Goal: Contribute content: Add original content to the website for others to see

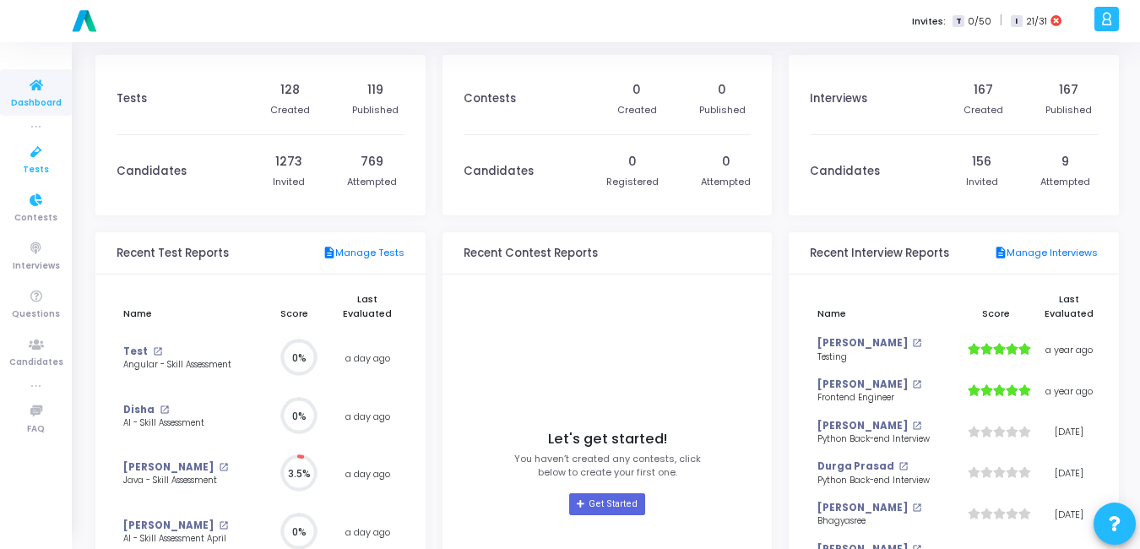
click at [46, 153] on icon at bounding box center [36, 152] width 35 height 21
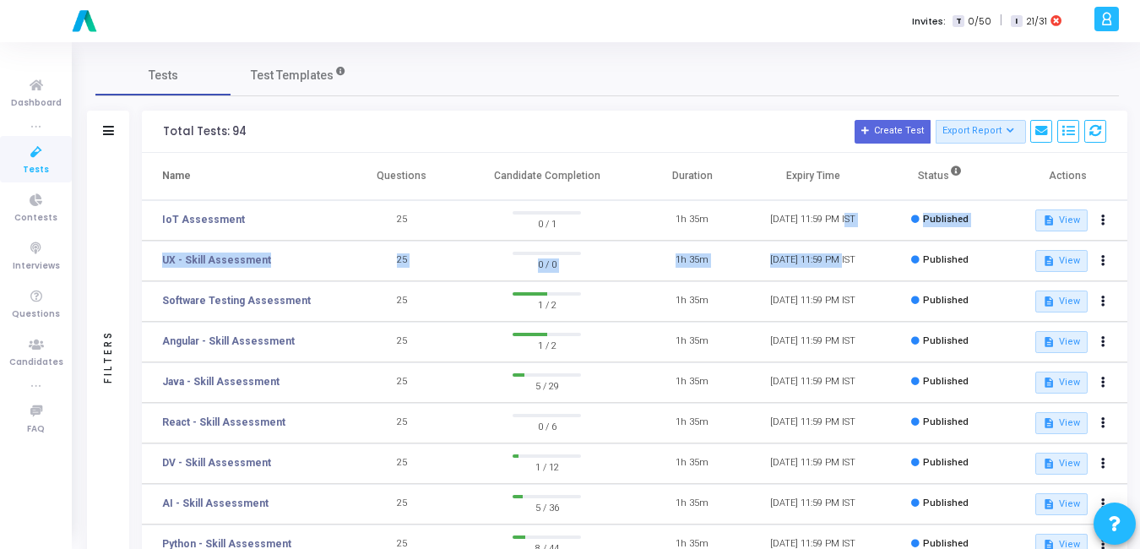
drag, startPoint x: 845, startPoint y: 216, endPoint x: 843, endPoint y: 250, distance: 33.9
click at [843, 250] on tbody "IoT Assessment 25 0 / 1 1h 35m [DATE] 11:59 PM IST Published description View U…" at bounding box center [634, 504] width 985 height 608
click at [655, 84] on div "Tests Test Templates" at bounding box center [606, 75] width 1023 height 41
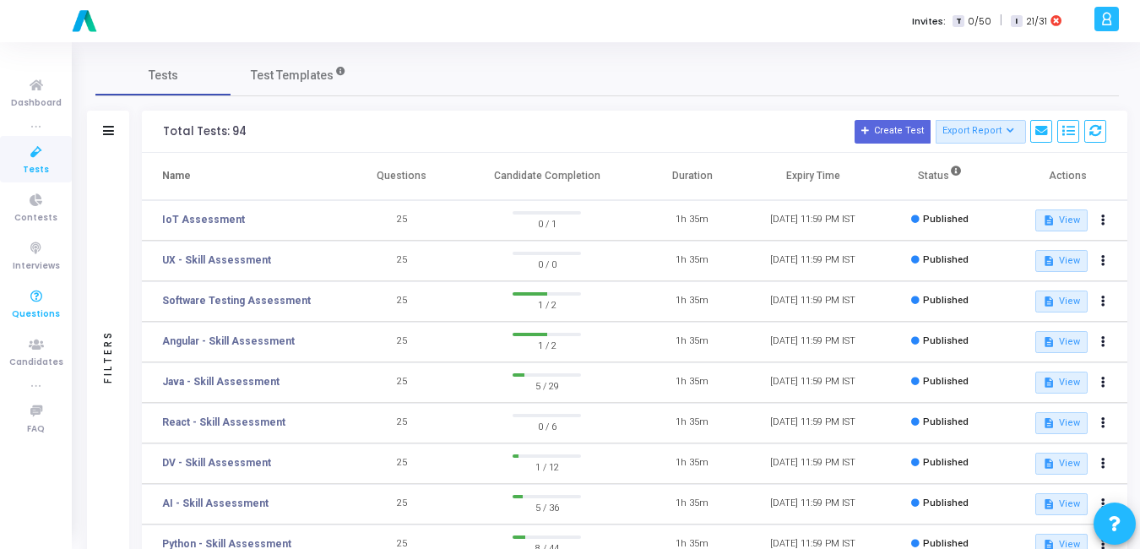
click at [26, 302] on icon at bounding box center [36, 296] width 35 height 21
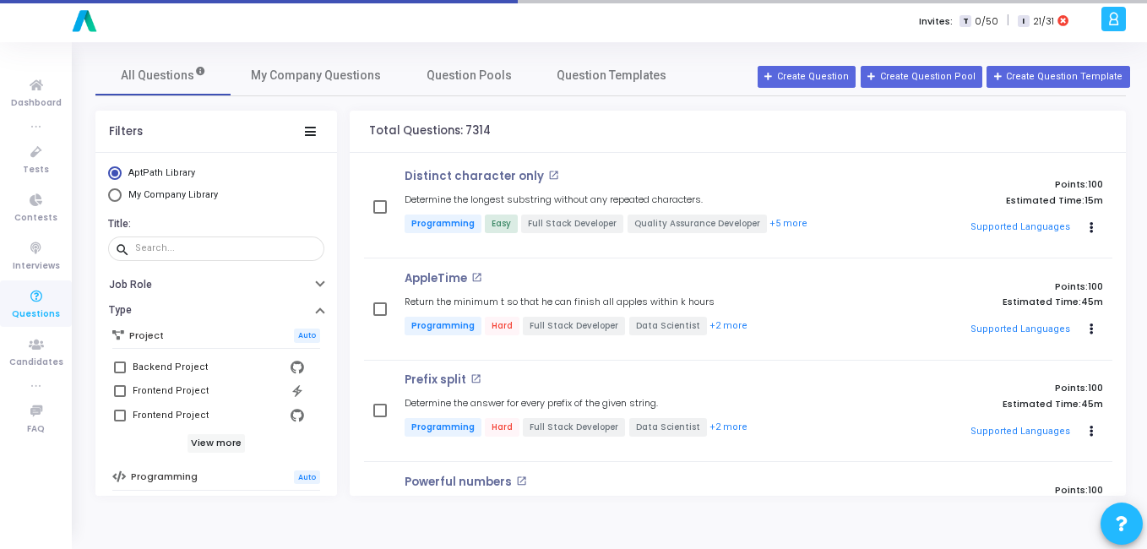
click at [258, 228] on h6 "Title:" at bounding box center [214, 224] width 212 height 13
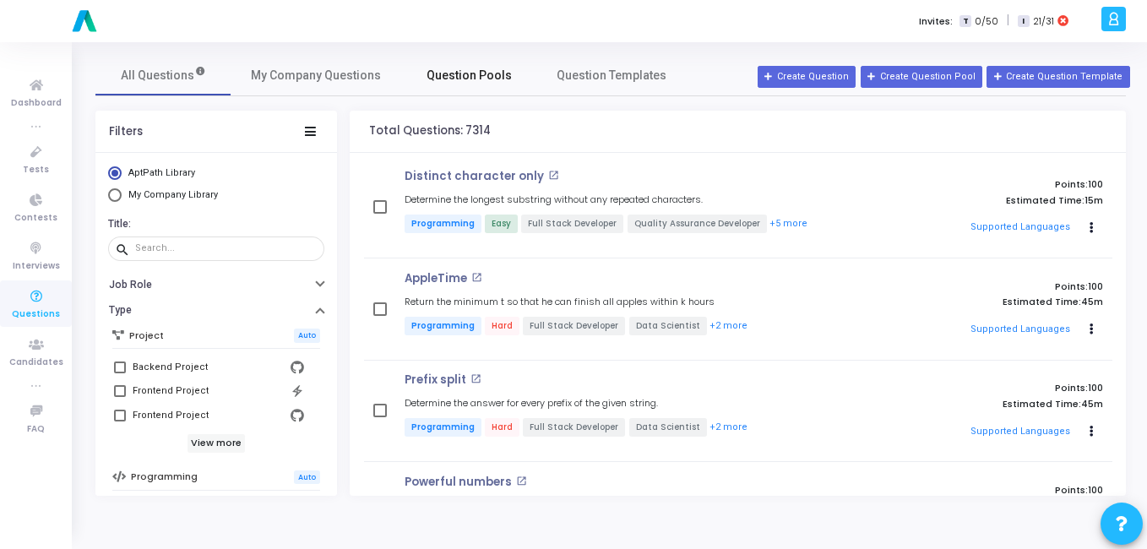
click at [467, 83] on span "Question Pools" at bounding box center [468, 76] width 85 height 18
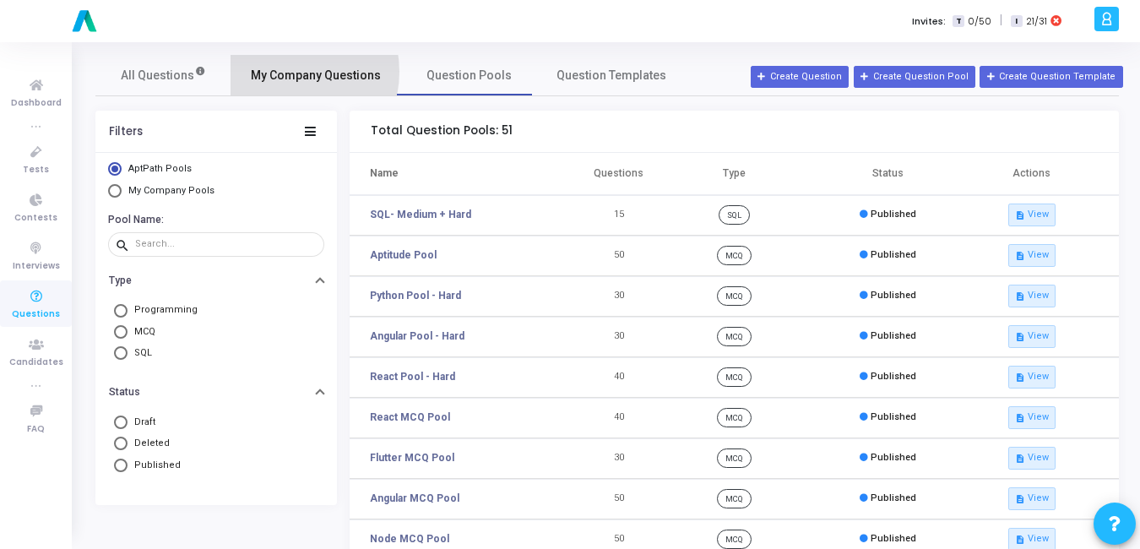
click at [286, 72] on span "My Company Questions" at bounding box center [316, 76] width 130 height 18
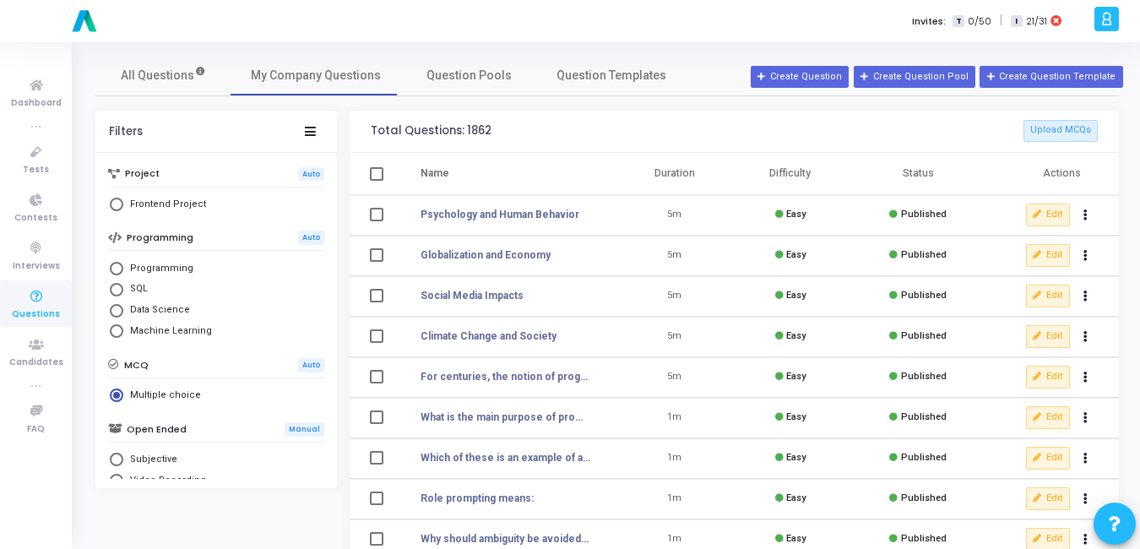
click at [111, 265] on span "Select Library" at bounding box center [117, 269] width 14 height 14
click at [111, 265] on input "Programming" at bounding box center [117, 269] width 14 height 14
radio input "true"
radio input "false"
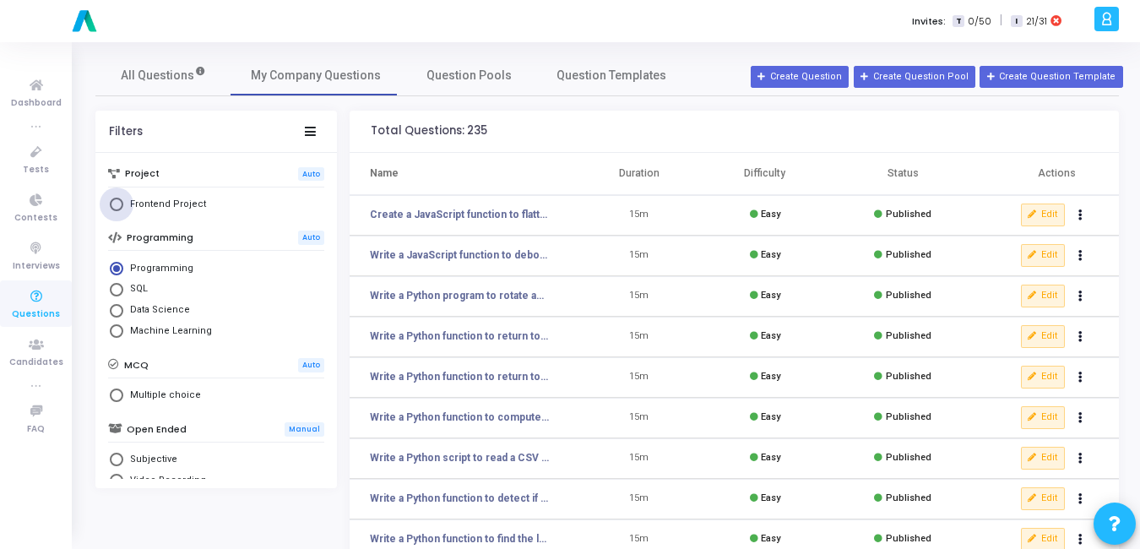
click at [135, 208] on span "Frontend Project" at bounding box center [164, 205] width 83 height 14
click at [123, 208] on input "Frontend Project" at bounding box center [117, 205] width 14 height 14
radio input "true"
radio input "false"
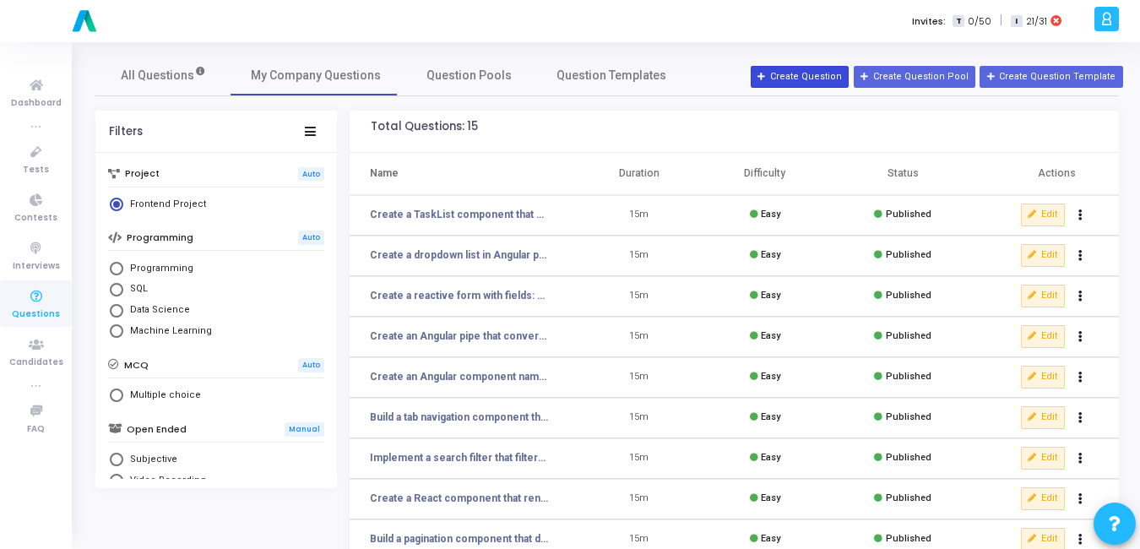
click at [849, 81] on button "Create Question" at bounding box center [800, 77] width 98 height 22
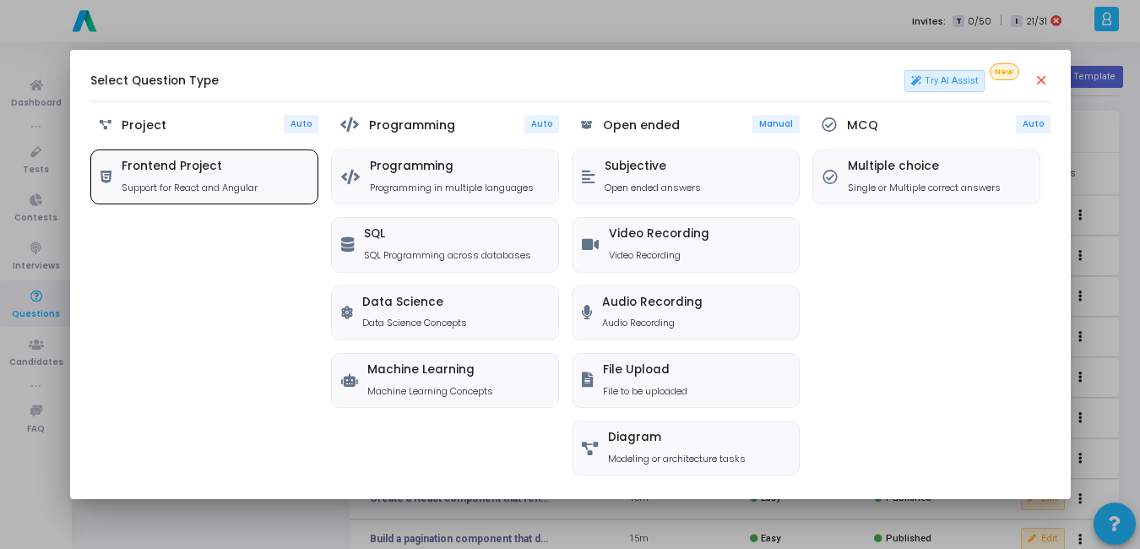
click at [291, 154] on div "Frontend Project Support for React and Angular" at bounding box center [204, 176] width 226 height 53
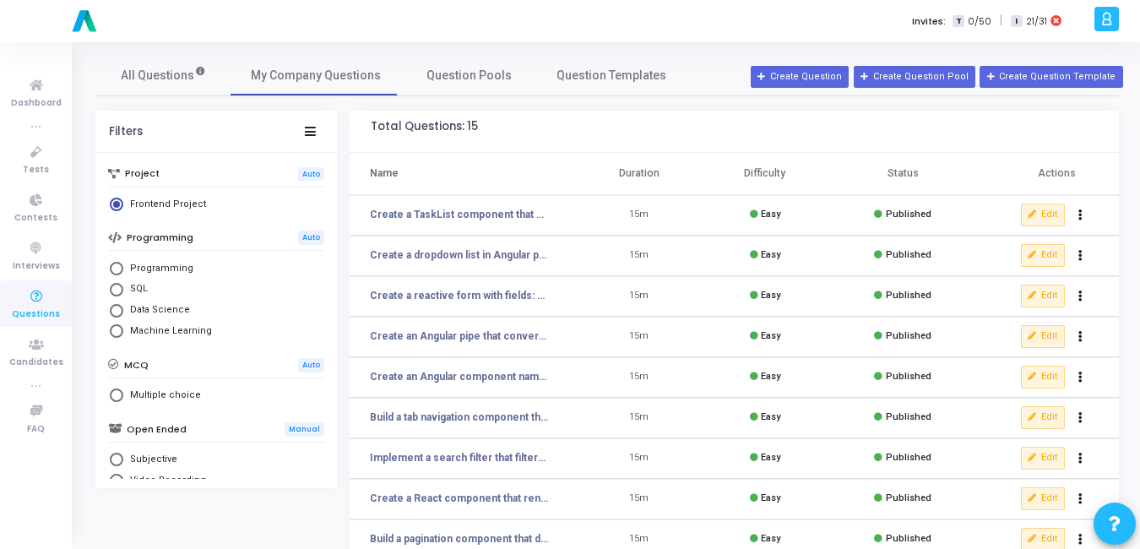
click at [139, 266] on span "Programming" at bounding box center [158, 269] width 70 height 14
click at [123, 266] on input "Programming" at bounding box center [117, 269] width 14 height 14
radio input "true"
radio input "false"
click at [829, 79] on button "Create Question" at bounding box center [800, 77] width 98 height 22
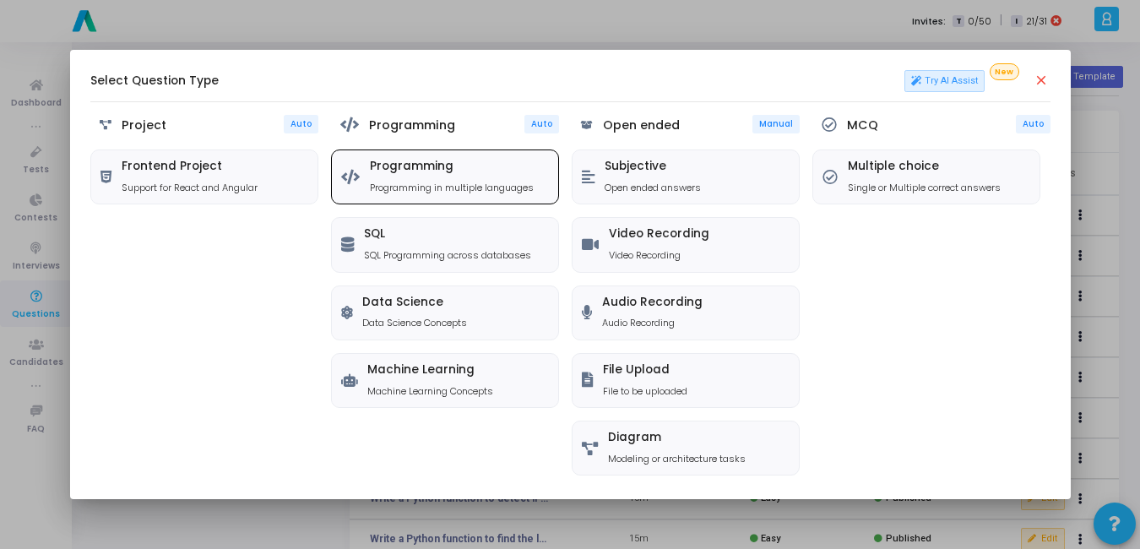
click at [480, 184] on p "Programming in multiple languages" at bounding box center [452, 188] width 164 height 14
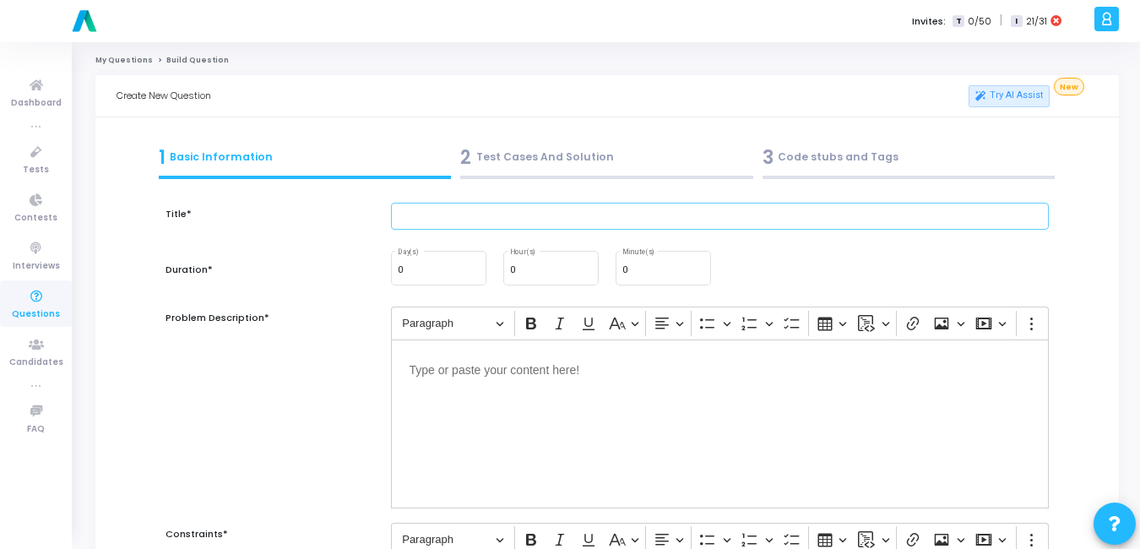
click at [484, 214] on input "text" at bounding box center [720, 217] width 658 height 28
type input "d"
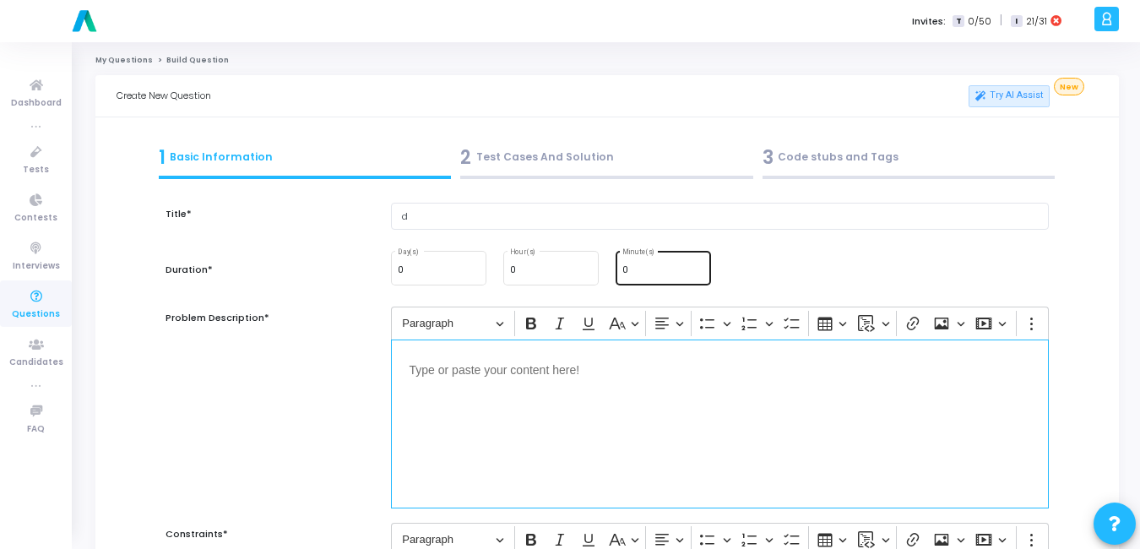
drag, startPoint x: 531, startPoint y: 432, endPoint x: 641, endPoint y: 257, distance: 207.1
click at [636, 270] on input "0" at bounding box center [663, 270] width 82 height 10
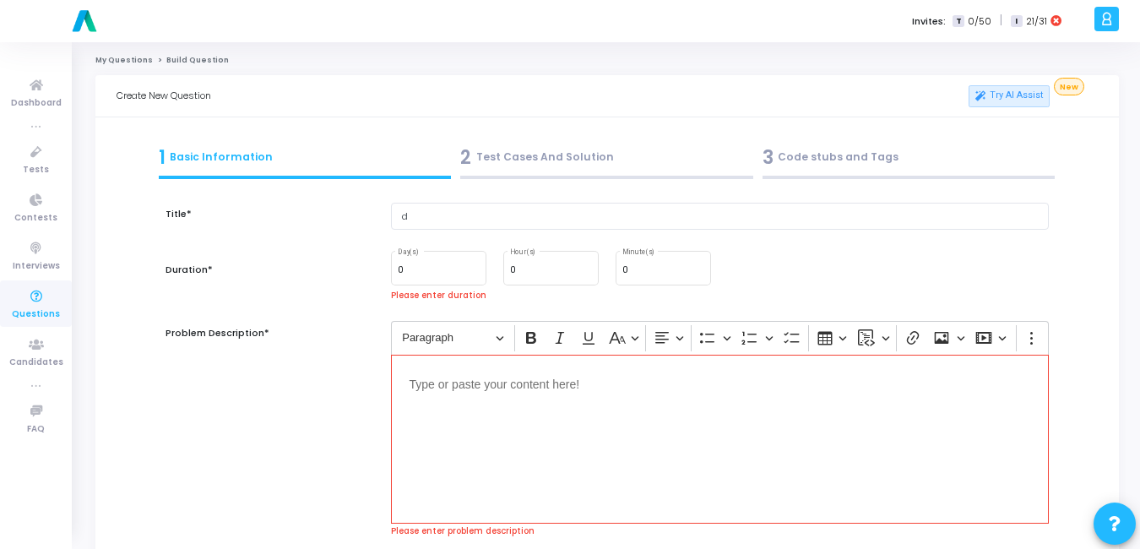
click at [577, 378] on p "Editor editing area: main" at bounding box center [720, 383] width 621 height 21
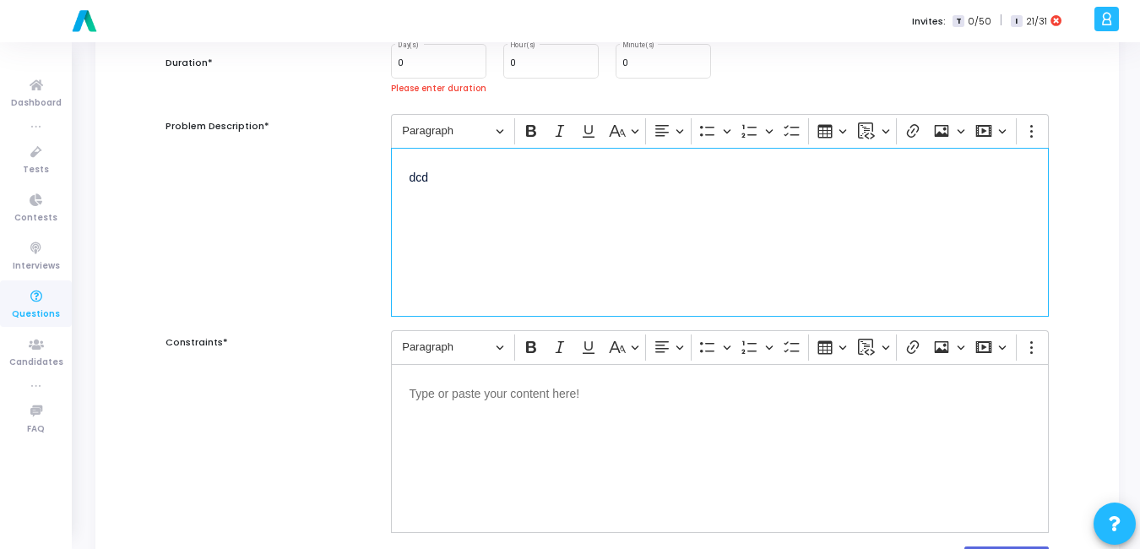
scroll to position [212, 0]
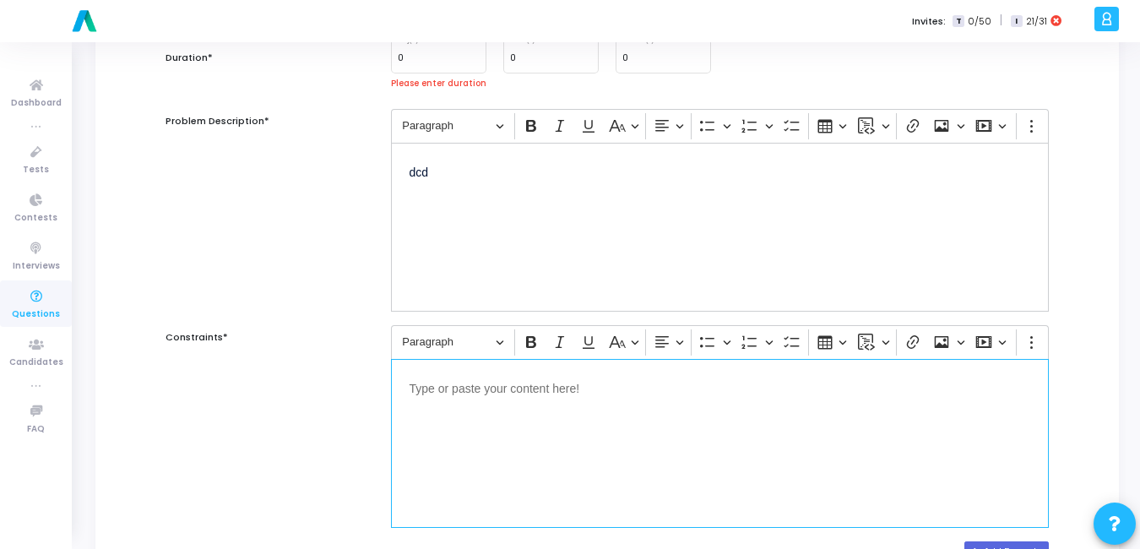
click at [490, 400] on div "Editor editing area: main" at bounding box center [720, 443] width 658 height 169
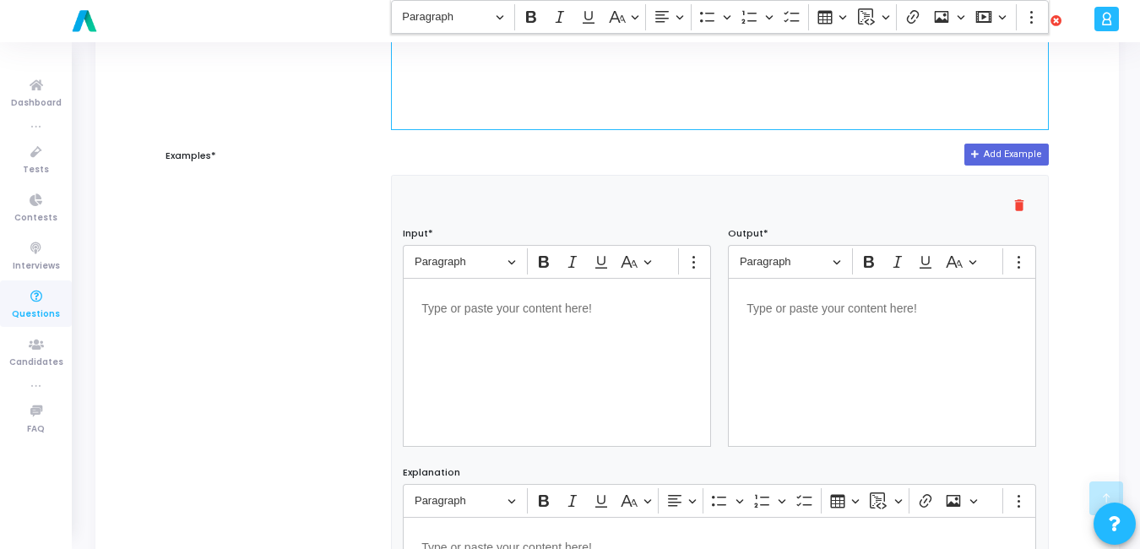
scroll to position [611, 0]
click at [676, 364] on div "Editor editing area: main" at bounding box center [557, 360] width 308 height 169
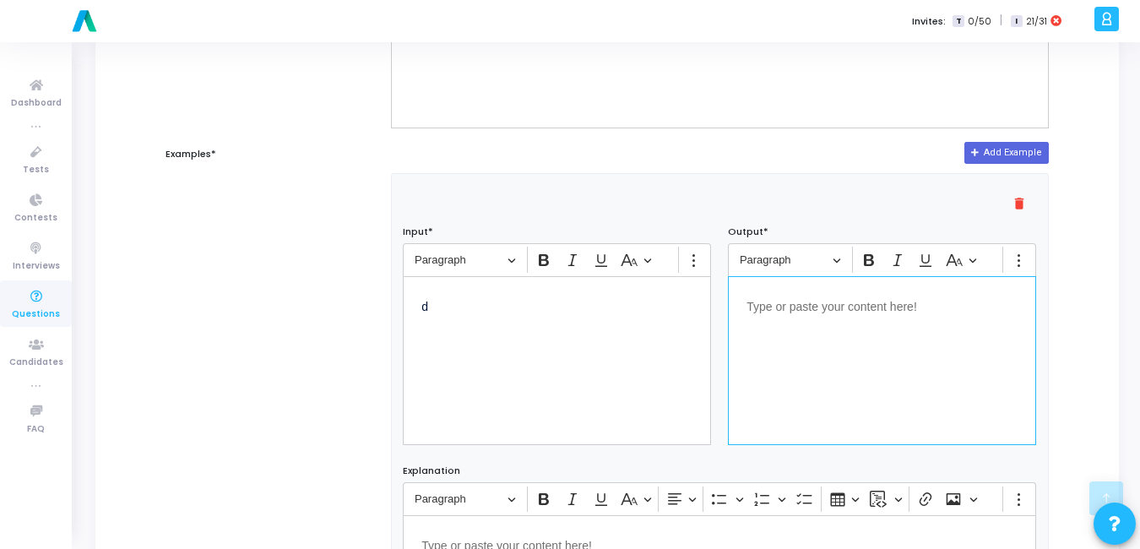
click at [904, 326] on div "Editor editing area: main" at bounding box center [882, 360] width 308 height 169
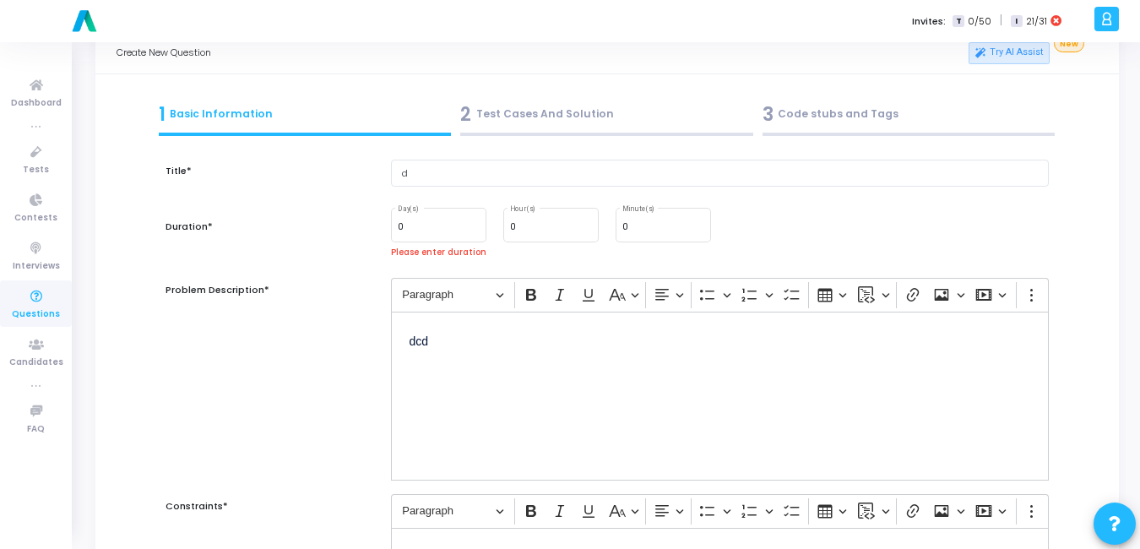
scroll to position [2, 0]
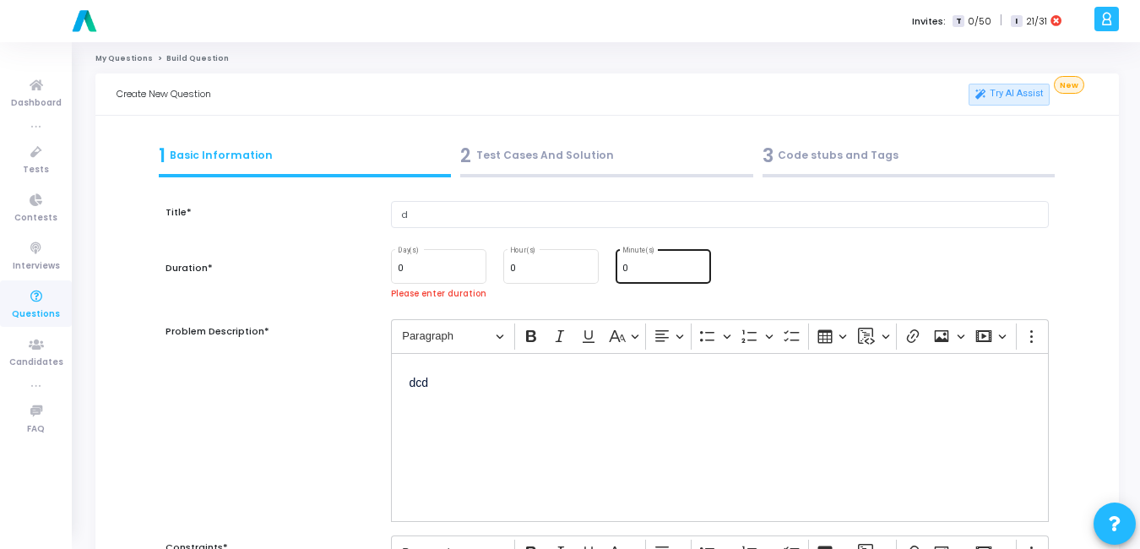
click at [633, 262] on div "0 Minute(s)" at bounding box center [663, 265] width 82 height 36
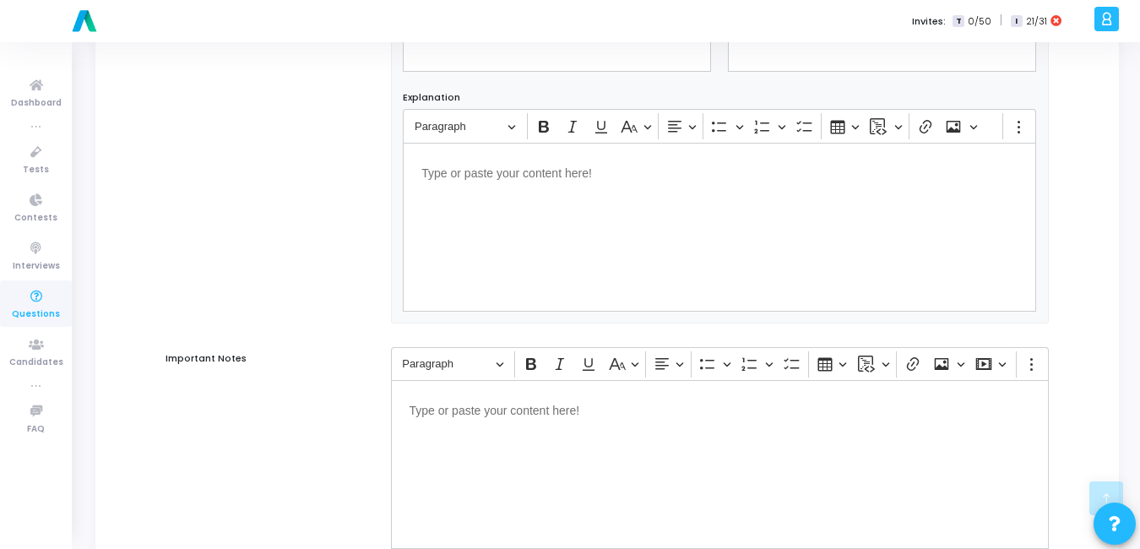
scroll to position [1105, 0]
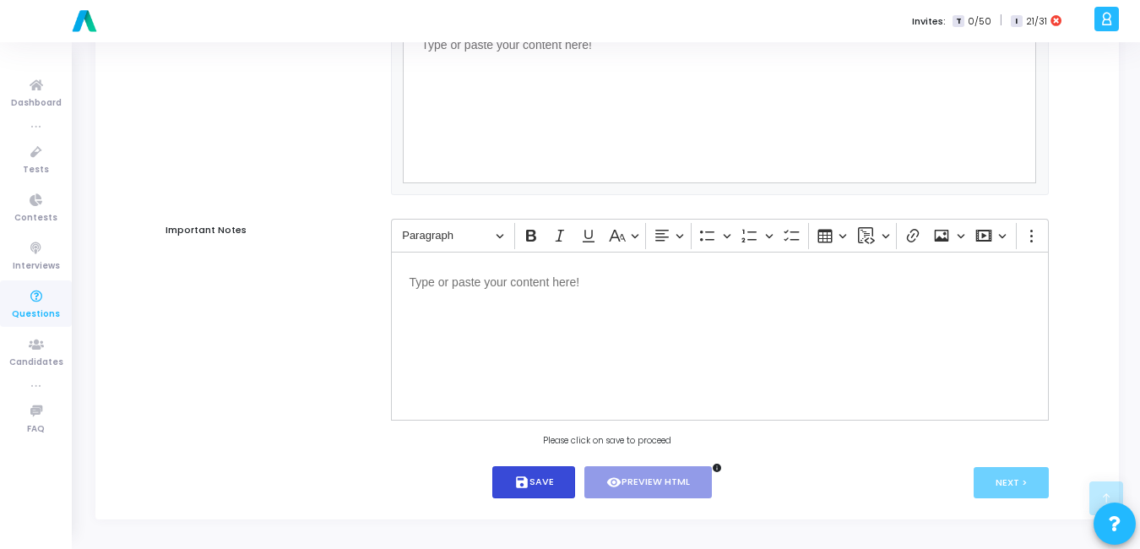
type input "5"
click at [523, 470] on button "save Save" at bounding box center [534, 482] width 84 height 33
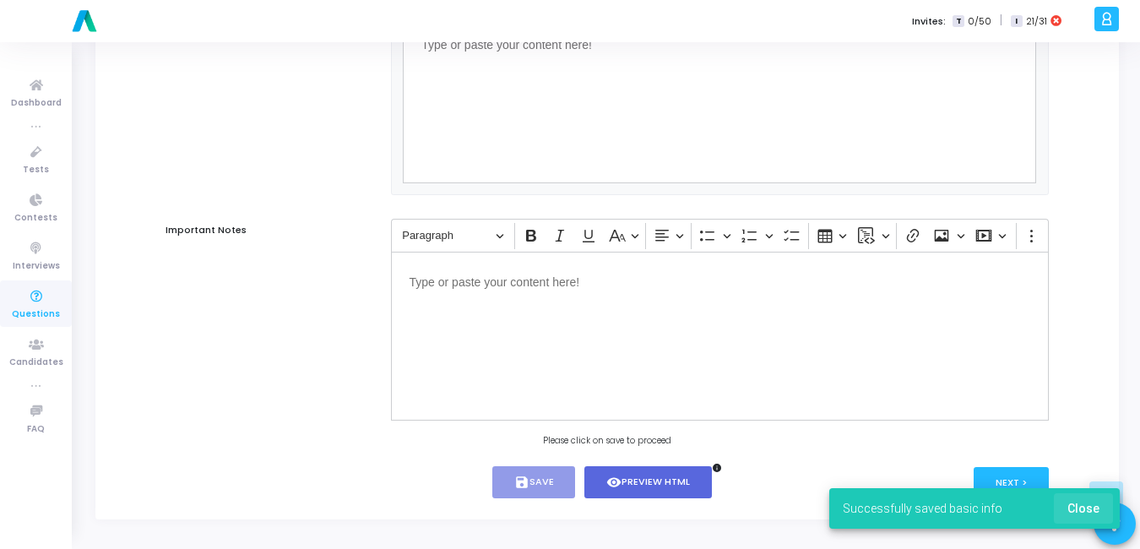
click at [1094, 507] on span "Close" at bounding box center [1083, 509] width 32 height 14
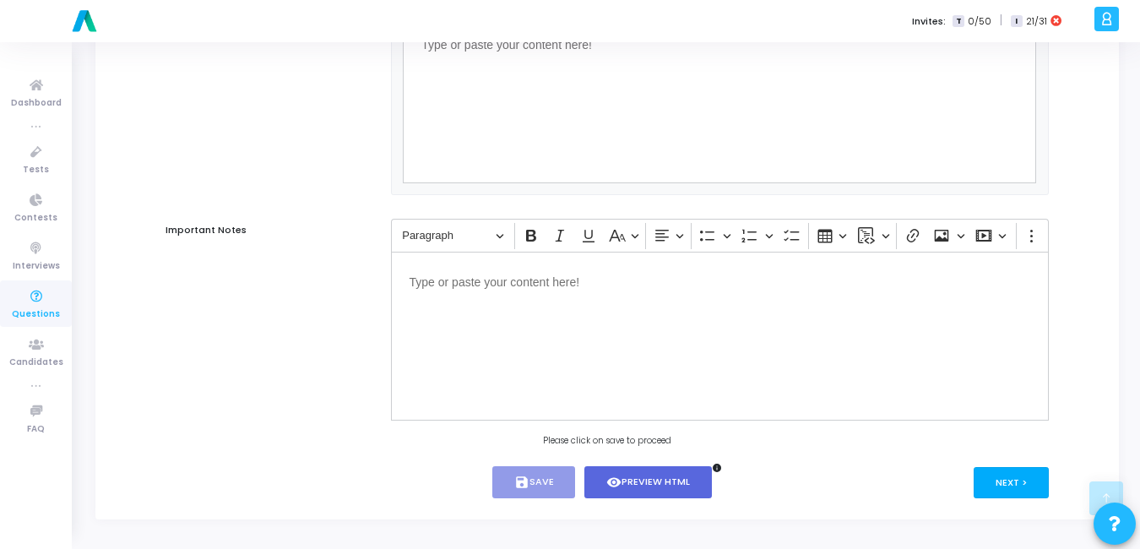
click at [1040, 487] on button "Next >" at bounding box center [1011, 482] width 75 height 31
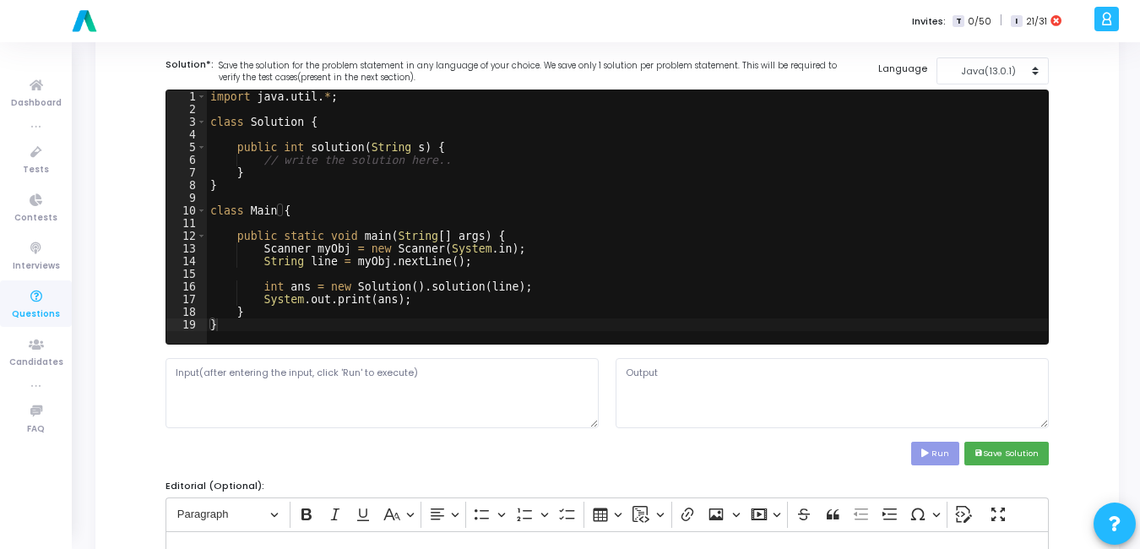
scroll to position [0, 0]
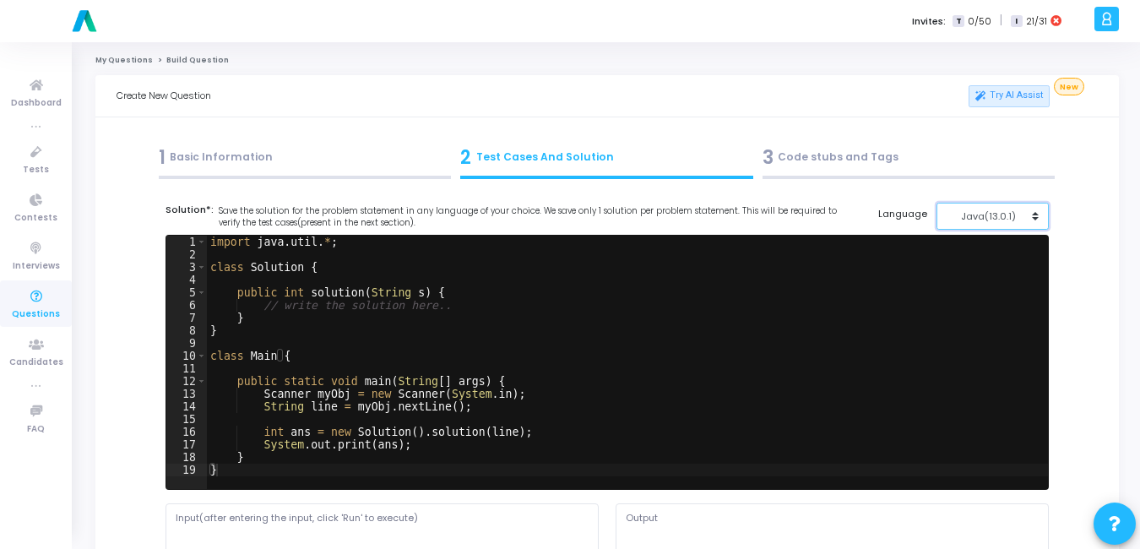
click at [978, 219] on div "Java(13.0.1)" at bounding box center [988, 216] width 83 height 14
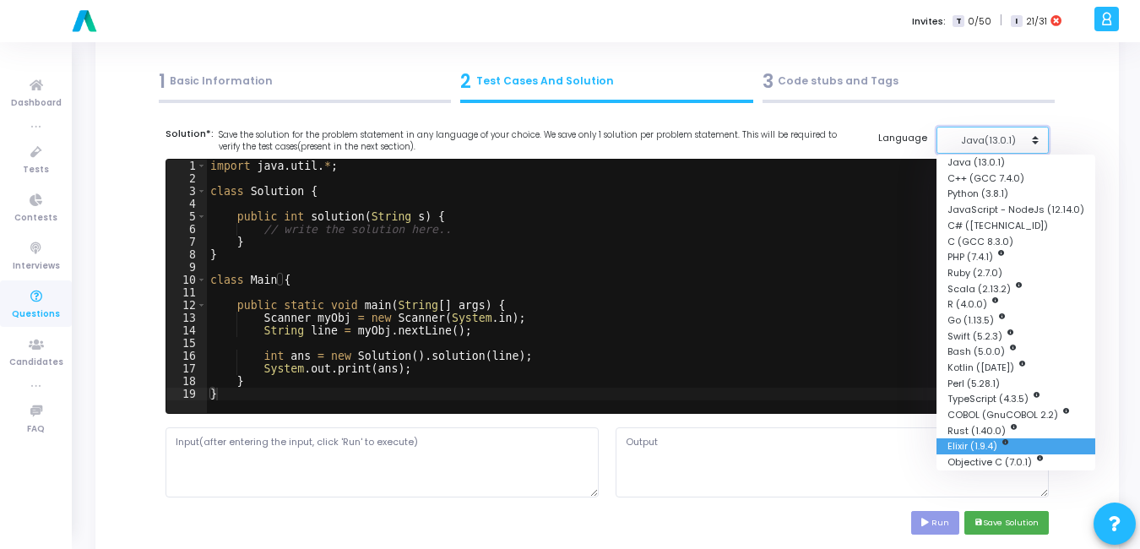
scroll to position [78, 0]
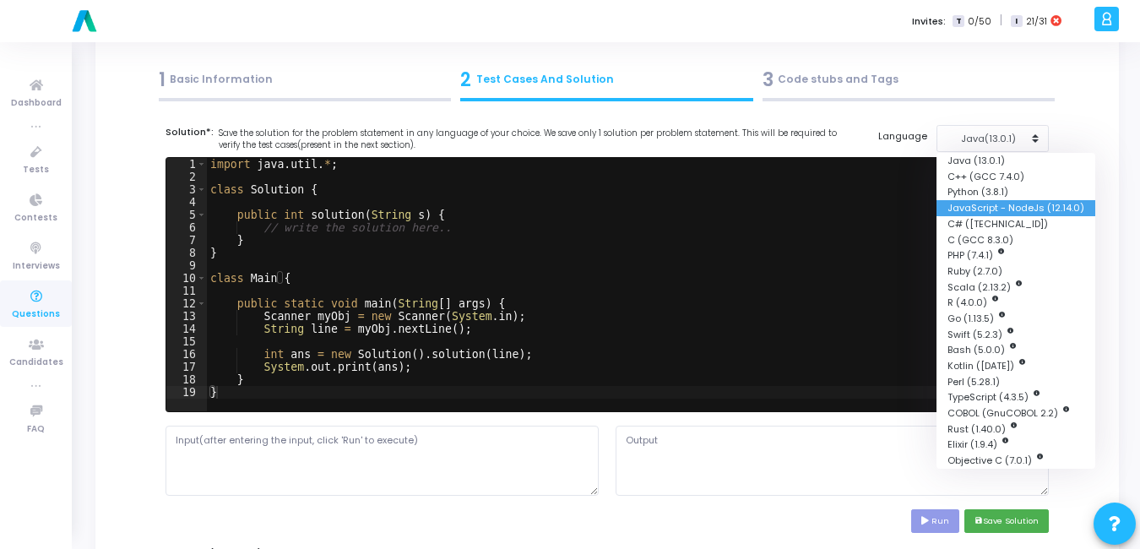
click at [982, 206] on button "JavaScript - NodeJs (12.14.0)" at bounding box center [1016, 208] width 159 height 16
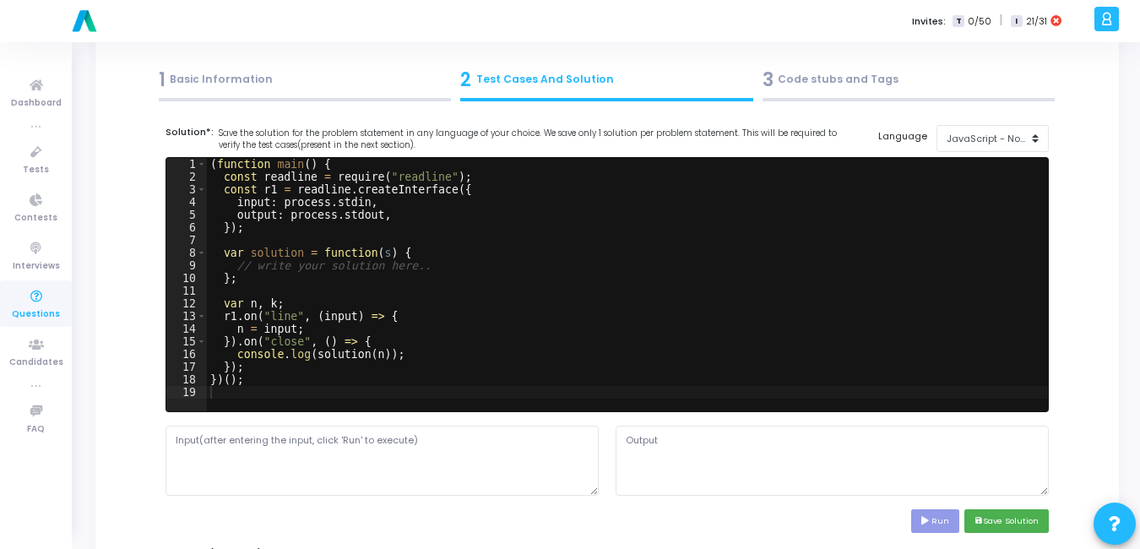
click at [409, 241] on div "( function main ( ) { const readline = require ( "readline" ) ; const r1 = read…" at bounding box center [627, 297] width 841 height 279
click at [464, 324] on div "( function main ( ) { const readline = require ( "readline" ) ; const r1 = read…" at bounding box center [627, 297] width 841 height 279
type textarea "n = input;"
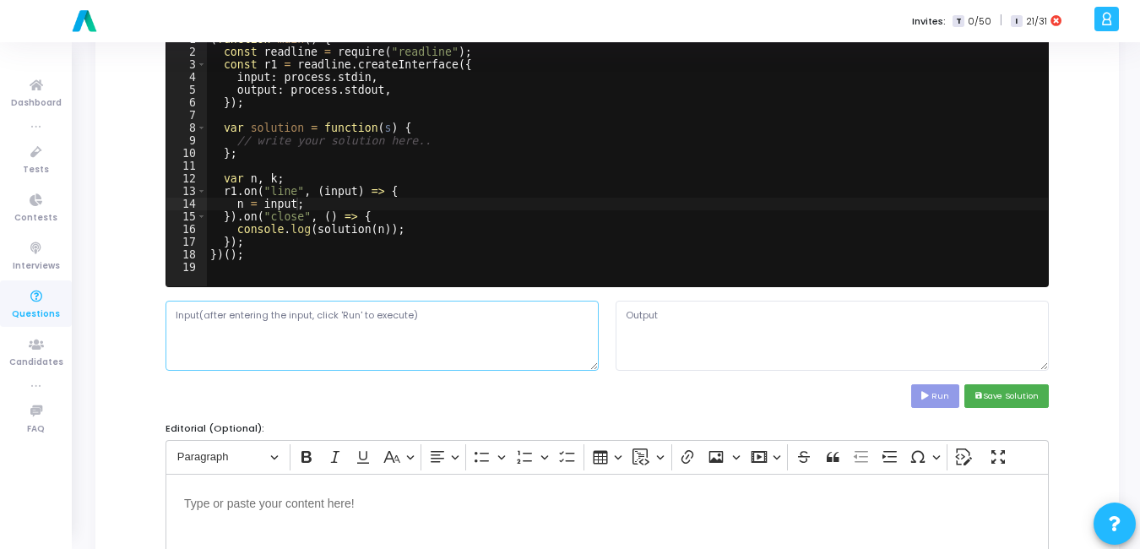
click at [377, 324] on textarea at bounding box center [382, 335] width 433 height 69
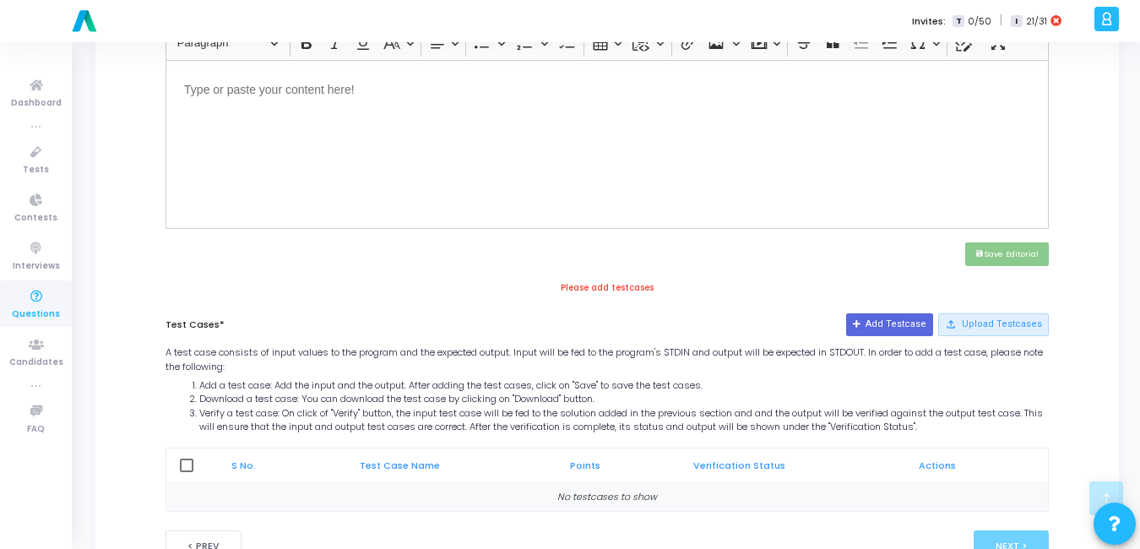
scroll to position [680, 0]
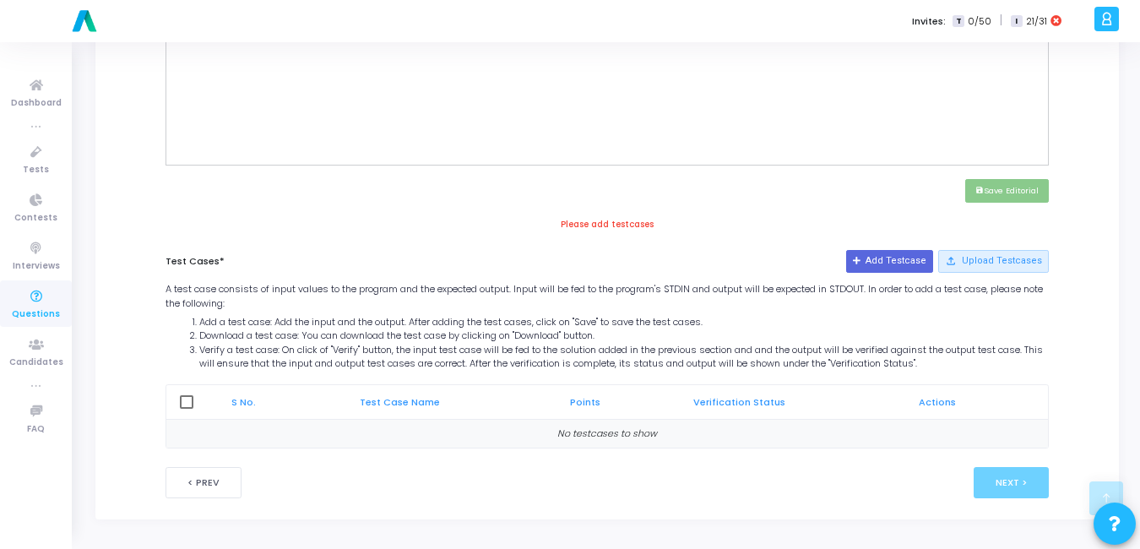
click at [850, 275] on div "Test Cases* Add Testcase file_upload Upload Testcases A test case consists of i…" at bounding box center [607, 315] width 900 height 130
click at [858, 255] on button "Add Testcase" at bounding box center [889, 261] width 87 height 22
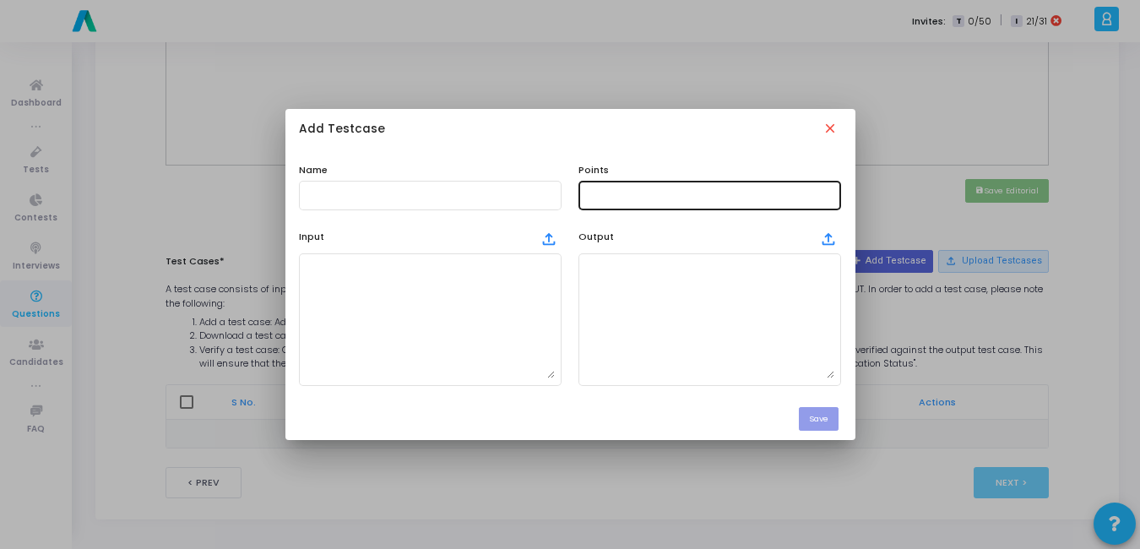
click at [630, 187] on div at bounding box center [709, 193] width 249 height 31
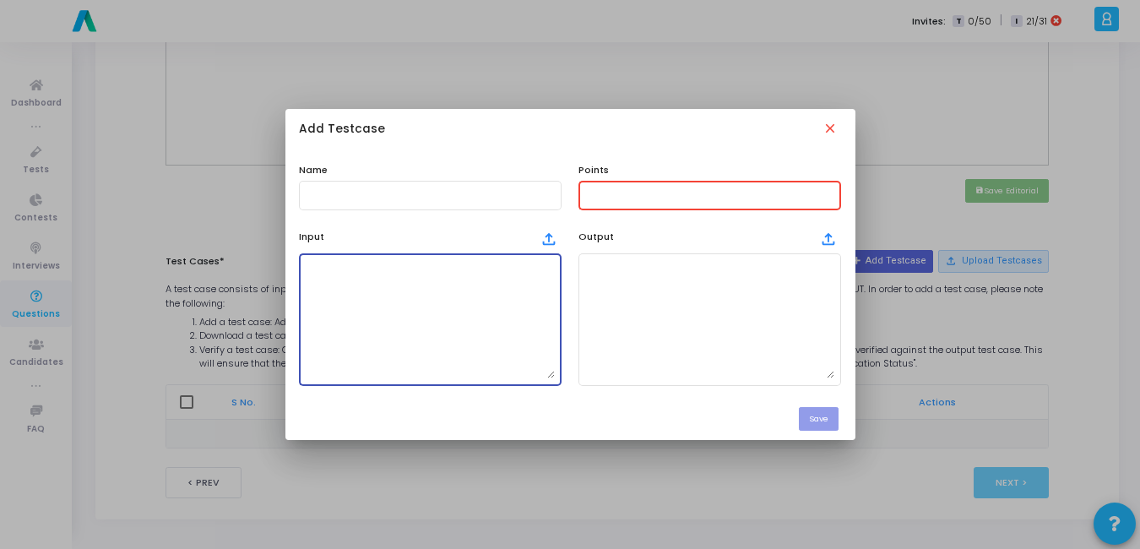
click at [407, 366] on textarea at bounding box center [430, 319] width 249 height 118
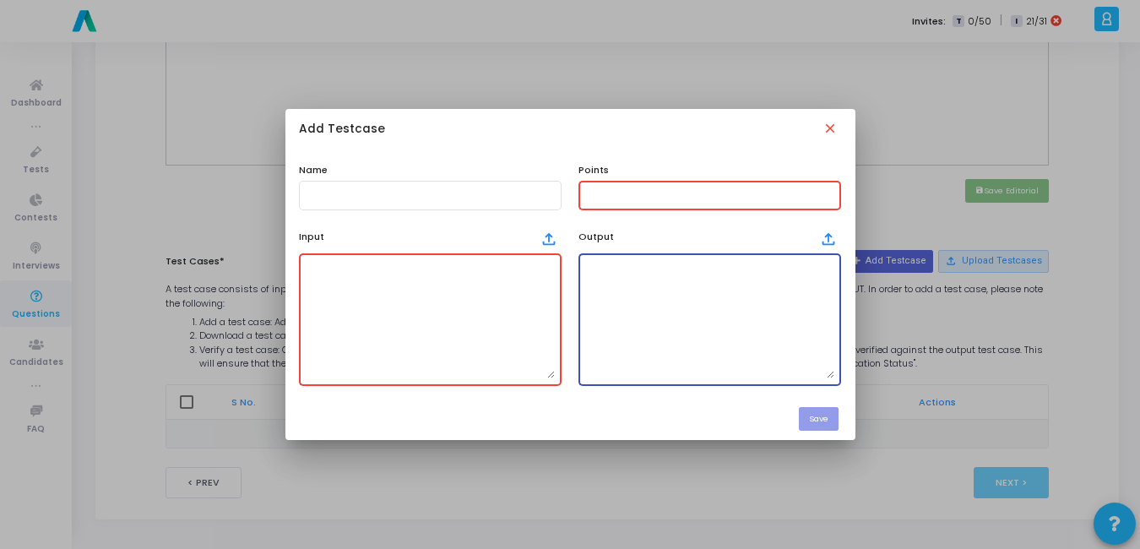
click at [656, 323] on textarea at bounding box center [709, 319] width 249 height 118
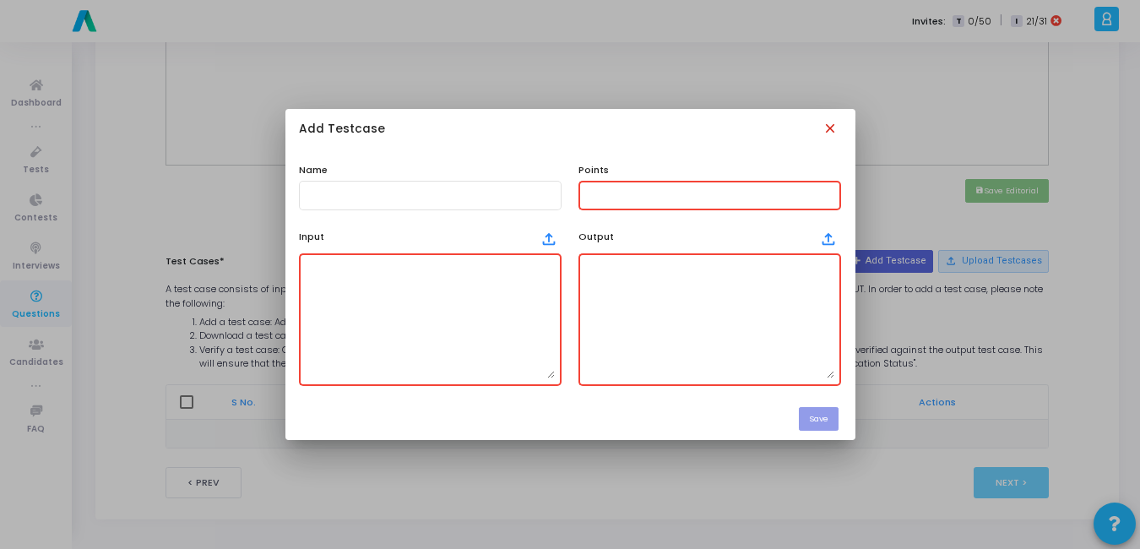
click at [838, 121] on mat-icon "close" at bounding box center [831, 130] width 19 height 19
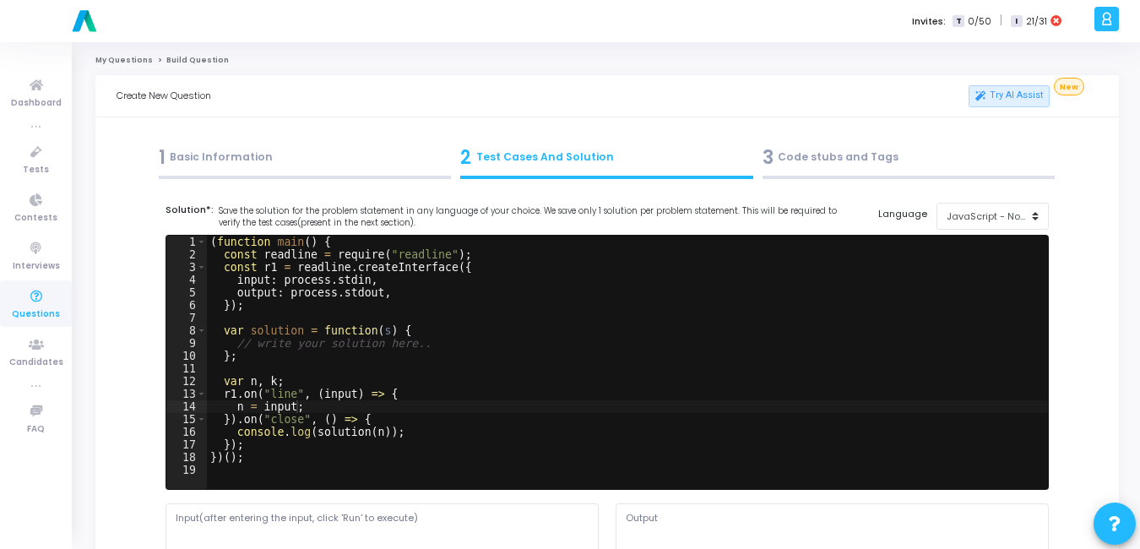
click at [817, 156] on div "3 Code stubs and Tags" at bounding box center [909, 158] width 293 height 28
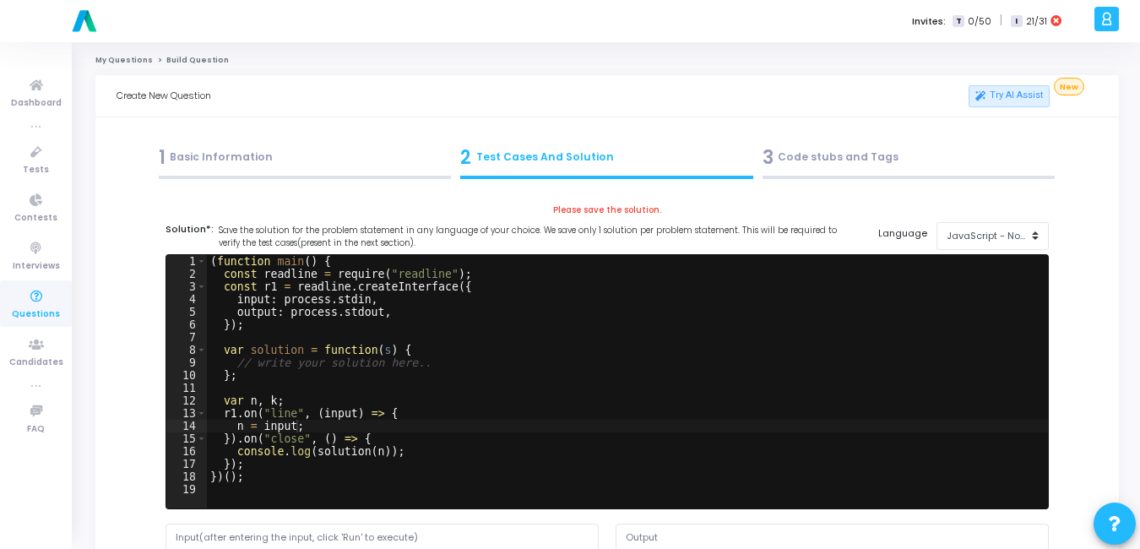
click at [817, 156] on div "3 Code stubs and Tags" at bounding box center [909, 158] width 293 height 28
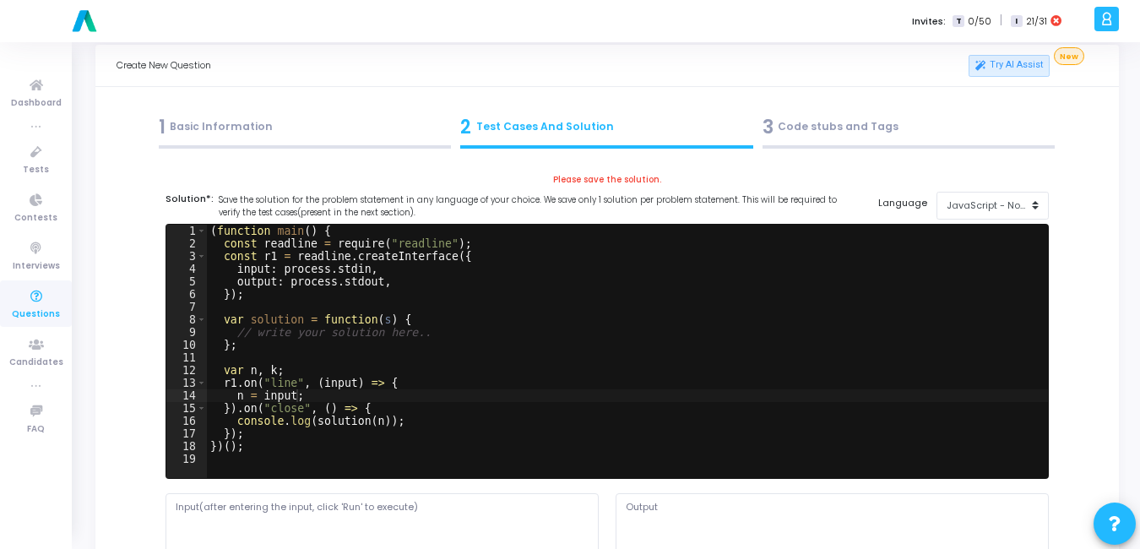
scroll to position [35, 0]
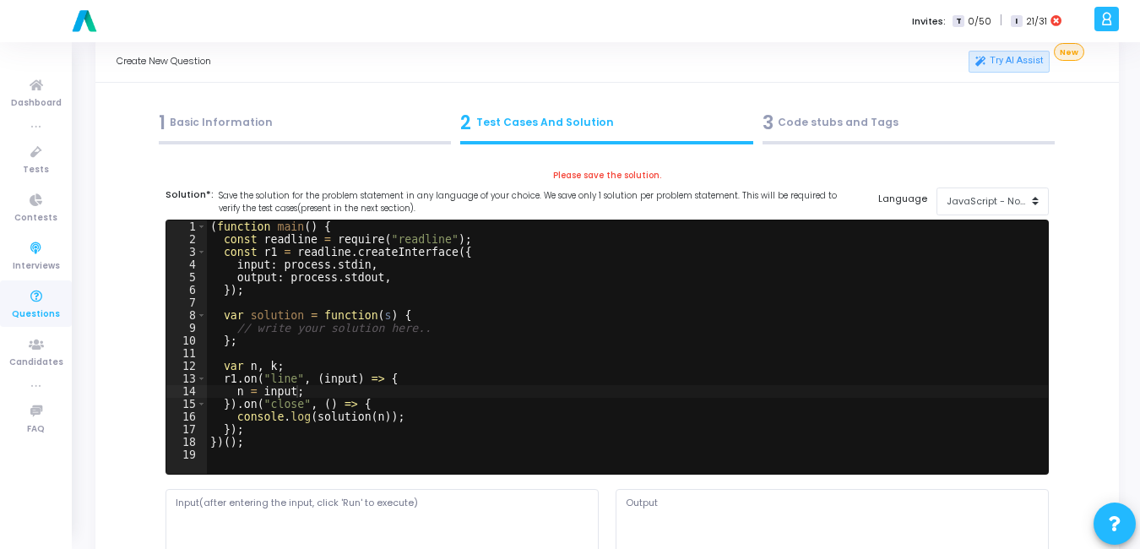
click at [39, 297] on icon at bounding box center [36, 296] width 35 height 21
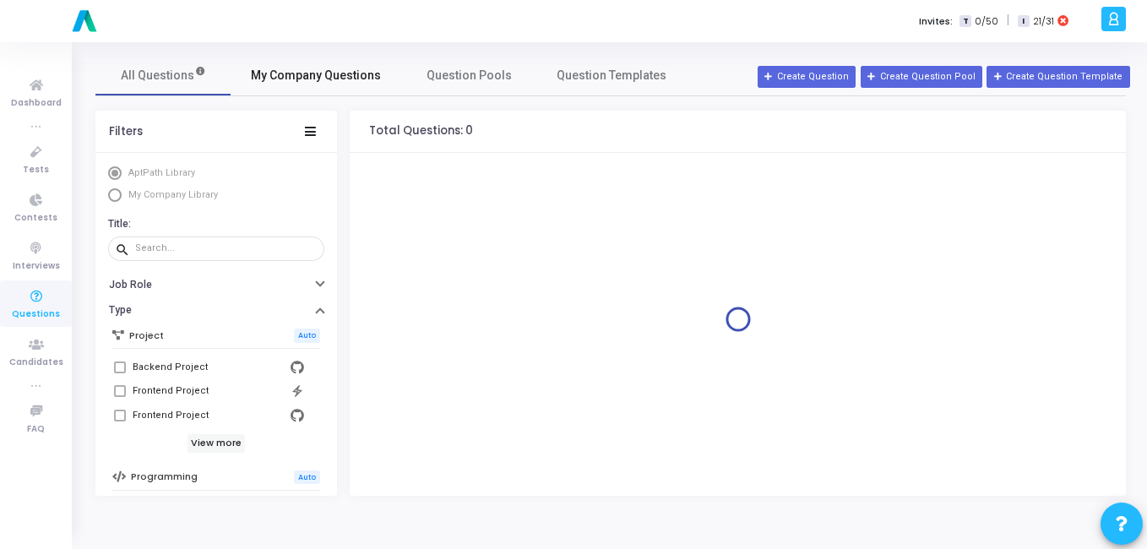
click at [315, 72] on span "My Company Questions" at bounding box center [316, 76] width 130 height 18
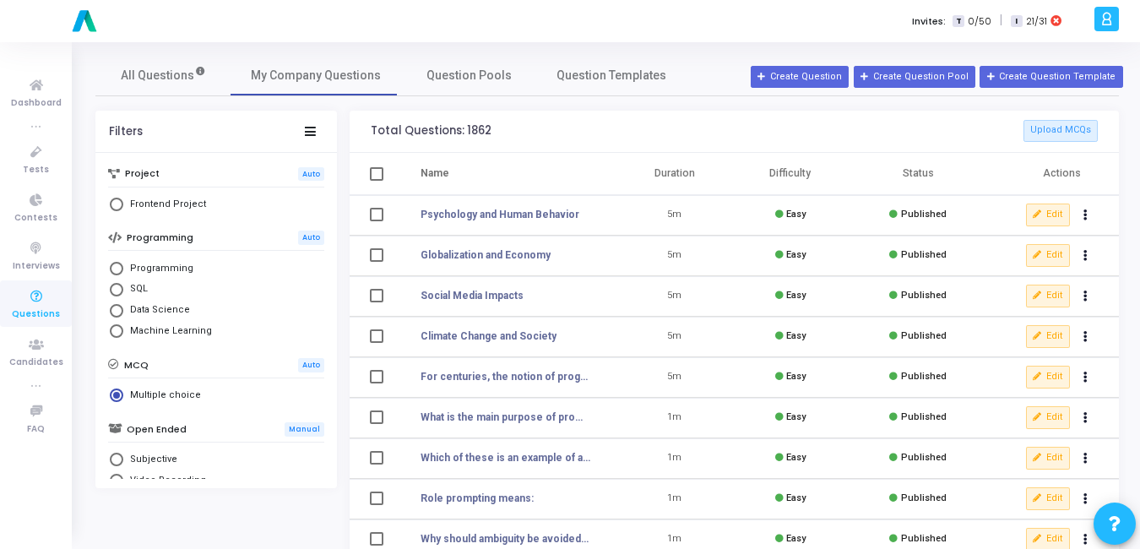
click at [113, 274] on span "Select Library" at bounding box center [117, 269] width 14 height 14
click at [113, 274] on input "Programming" at bounding box center [117, 269] width 14 height 14
radio input "true"
radio input "false"
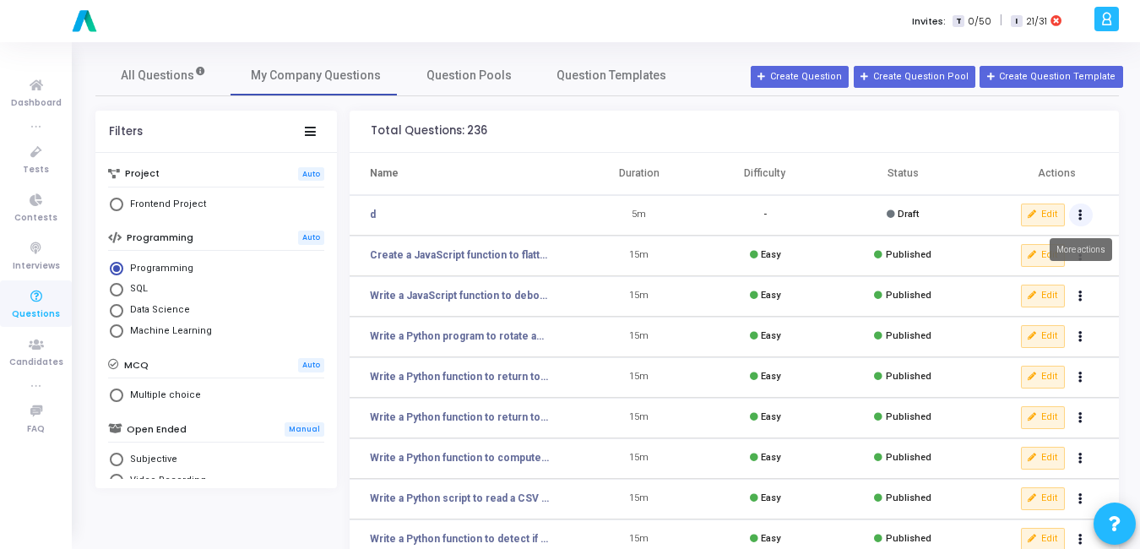
click at [1074, 221] on button "Actions" at bounding box center [1081, 216] width 24 height 24
click at [1001, 270] on button "delete Delete" at bounding box center [1027, 277] width 130 height 28
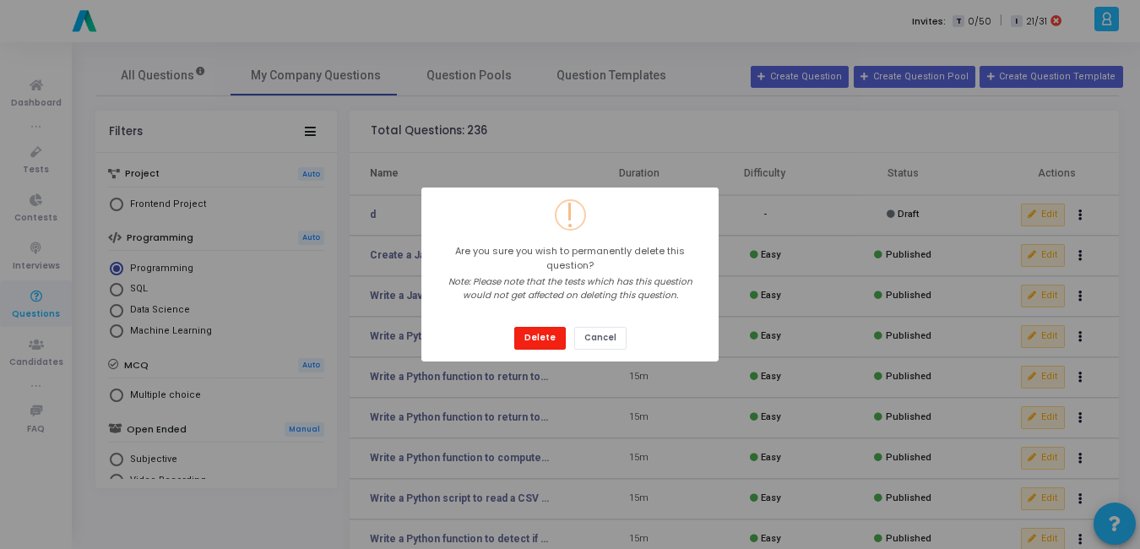
click at [541, 327] on button "Delete" at bounding box center [540, 338] width 52 height 23
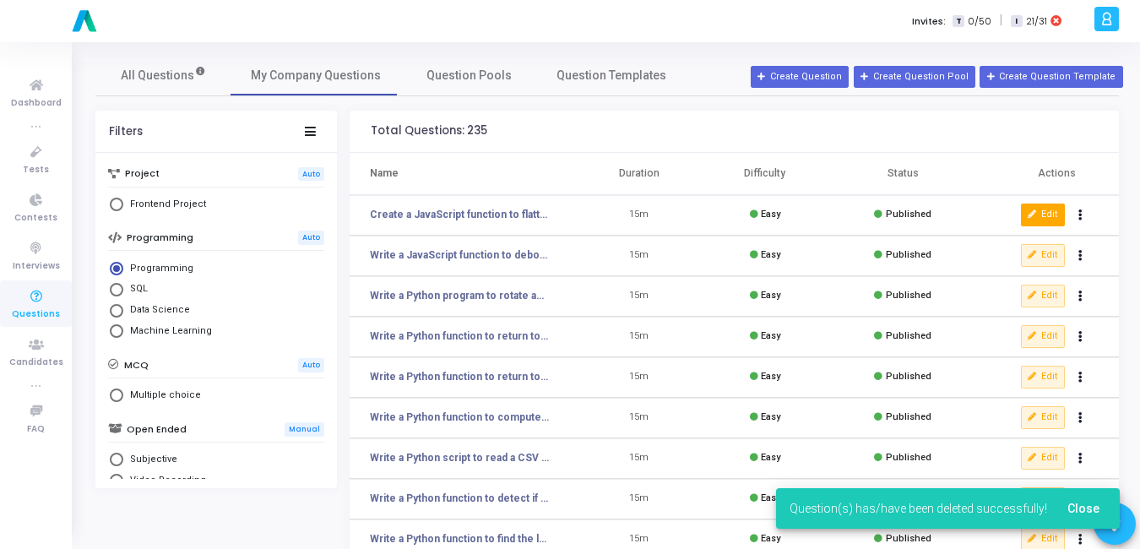
click at [1047, 209] on button "Edit" at bounding box center [1043, 215] width 44 height 22
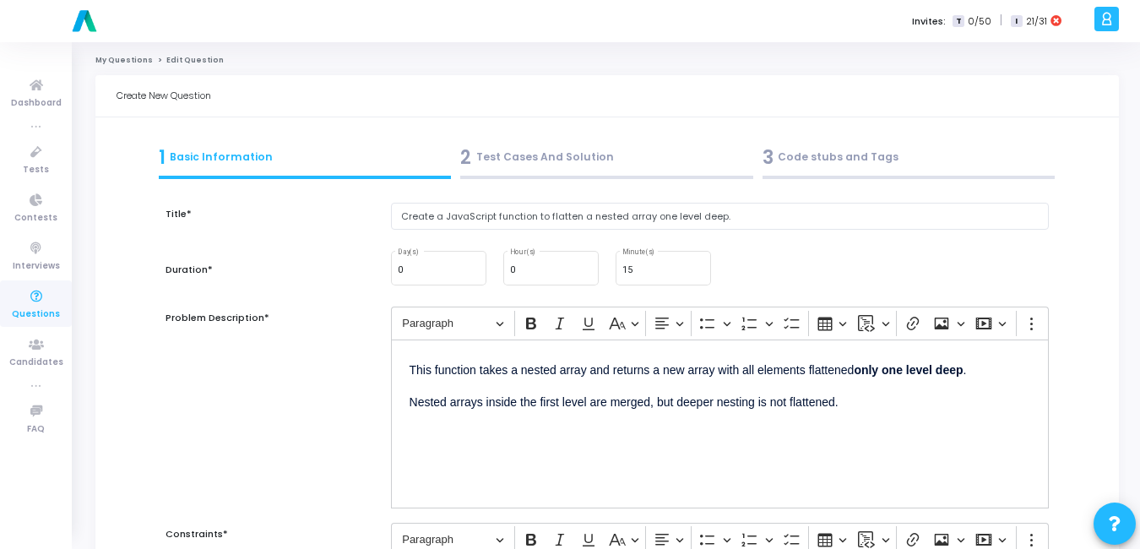
click at [781, 176] on div at bounding box center [909, 177] width 293 height 3
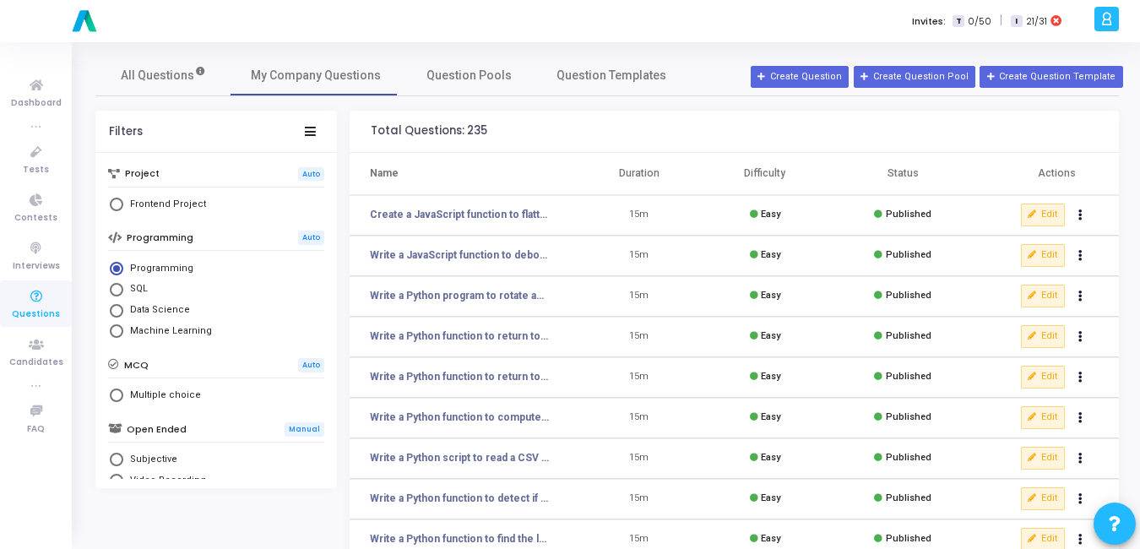
click at [677, 43] on div "All Questions My Company Questions Question Pools Question Templates Filters Pr…" at bounding box center [607, 452] width 1066 height 821
